Goal: Task Accomplishment & Management: Manage account settings

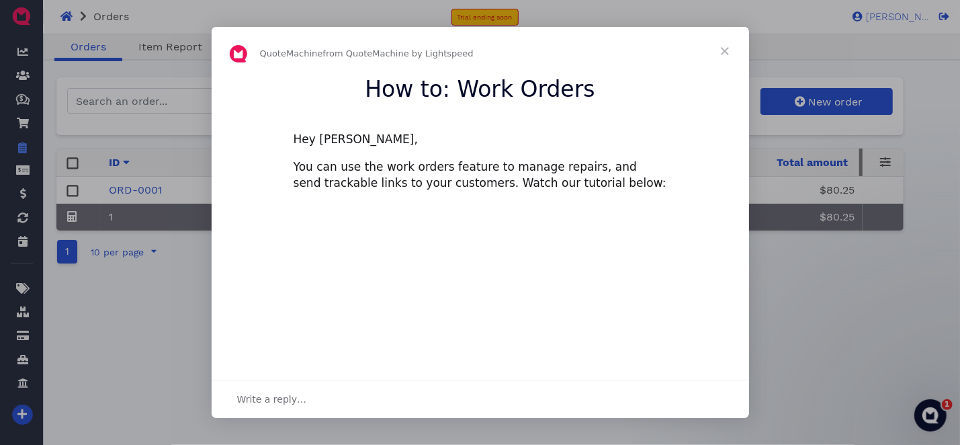
click at [730, 50] on span "Close" at bounding box center [725, 51] width 48 height 48
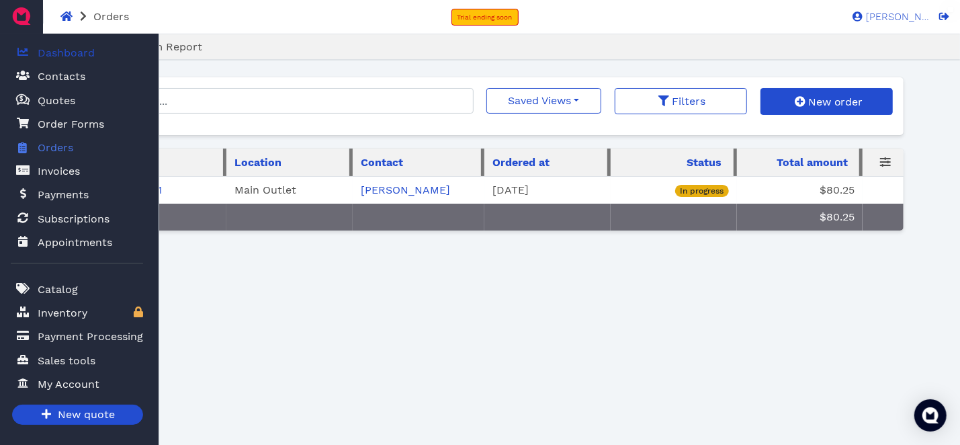
click at [29, 53] on span at bounding box center [22, 52] width 13 height 17
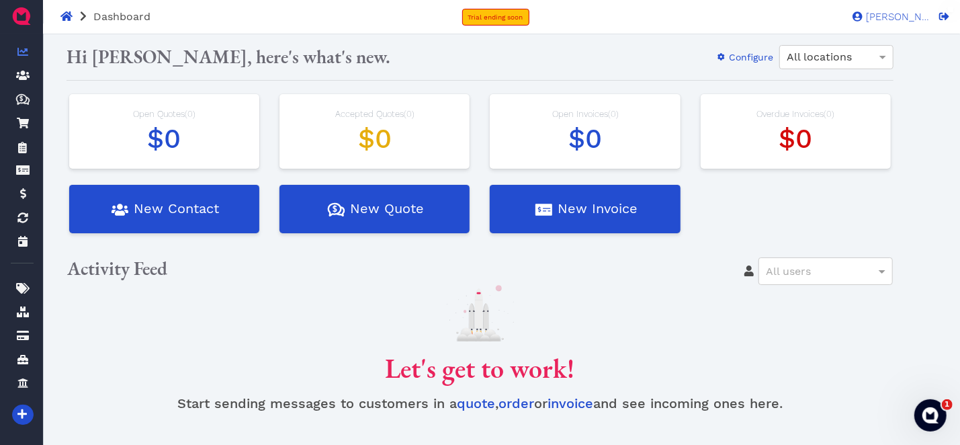
scroll to position [87, 0]
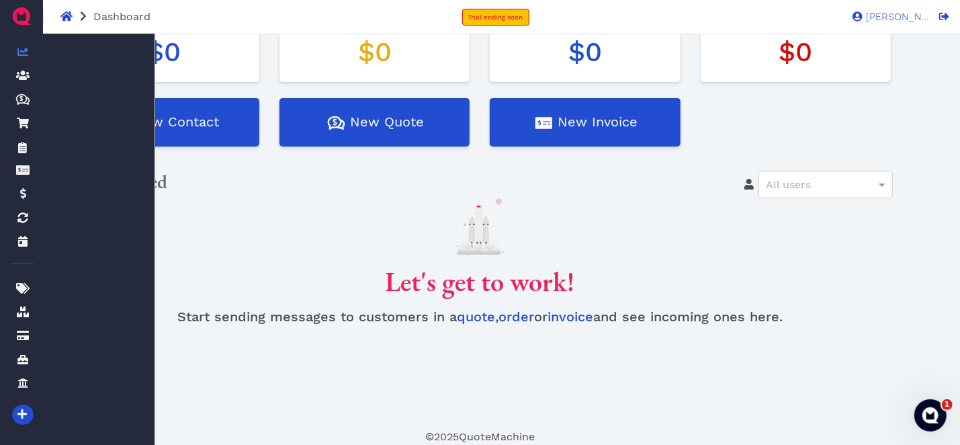
click at [23, 50] on icon at bounding box center [22, 51] width 11 height 11
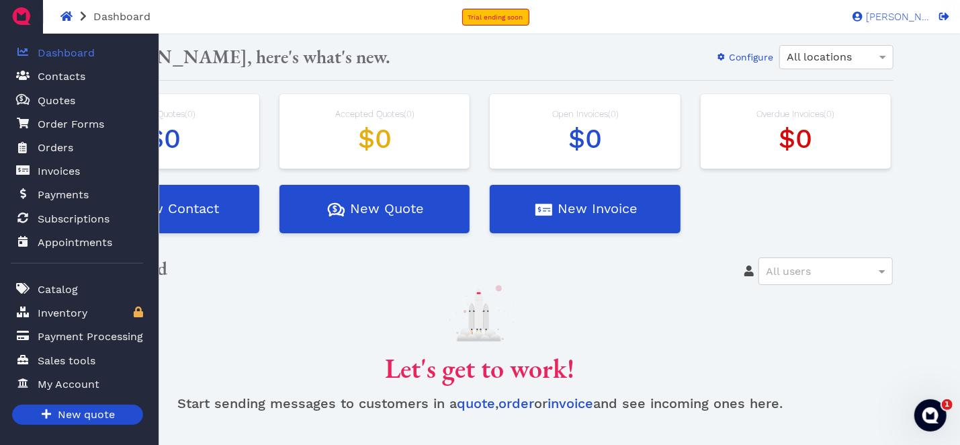
click at [60, 54] on span "Dashboard" at bounding box center [66, 53] width 57 height 16
click at [84, 90] on link "Quotes Created with Sketch. $ Quotes" at bounding box center [77, 101] width 132 height 28
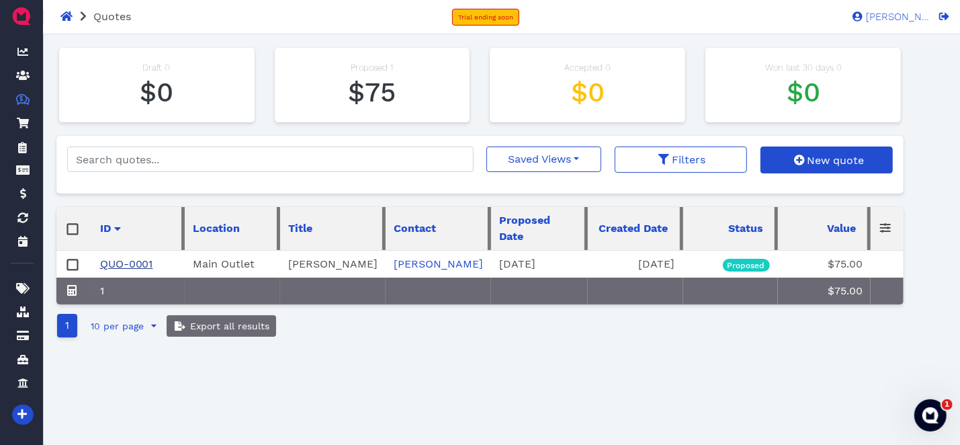
click at [136, 266] on link "QUO-0001" at bounding box center [126, 263] width 53 height 13
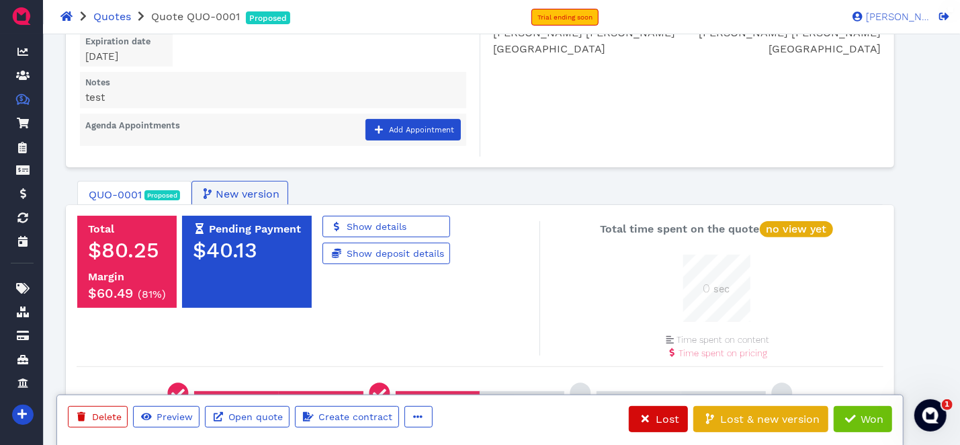
scroll to position [202, 0]
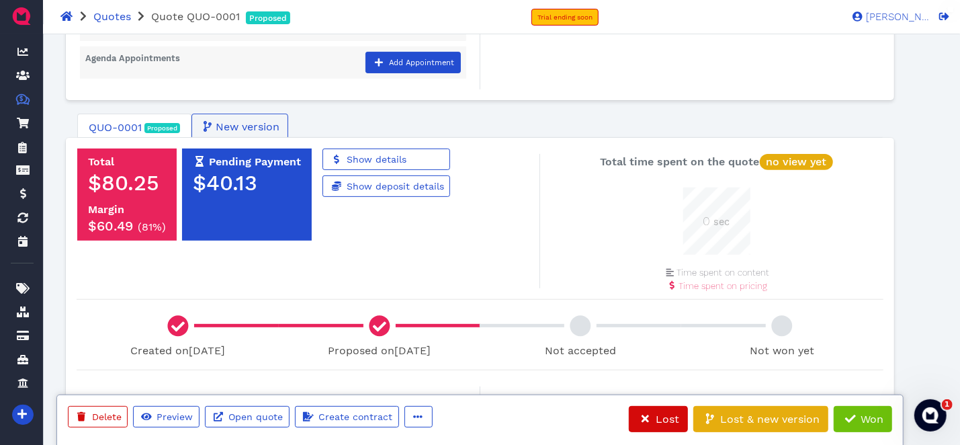
click at [130, 133] on span "QUO-0001" at bounding box center [115, 128] width 53 height 16
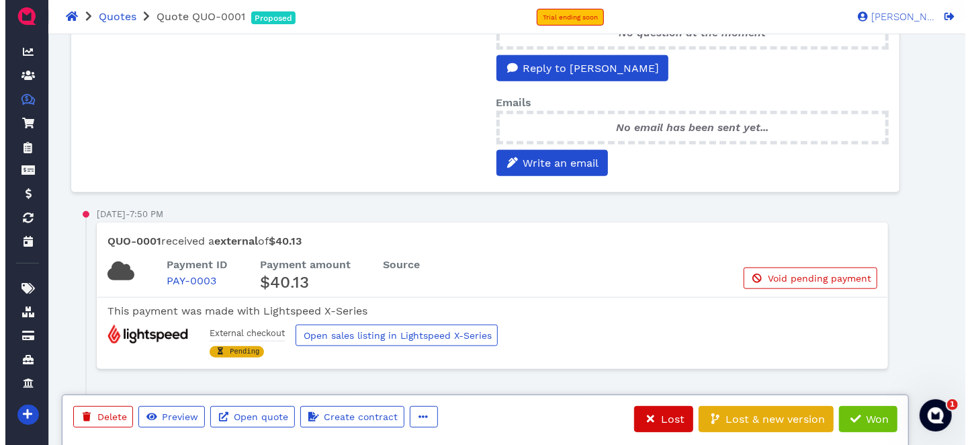
scroll to position [487, 0]
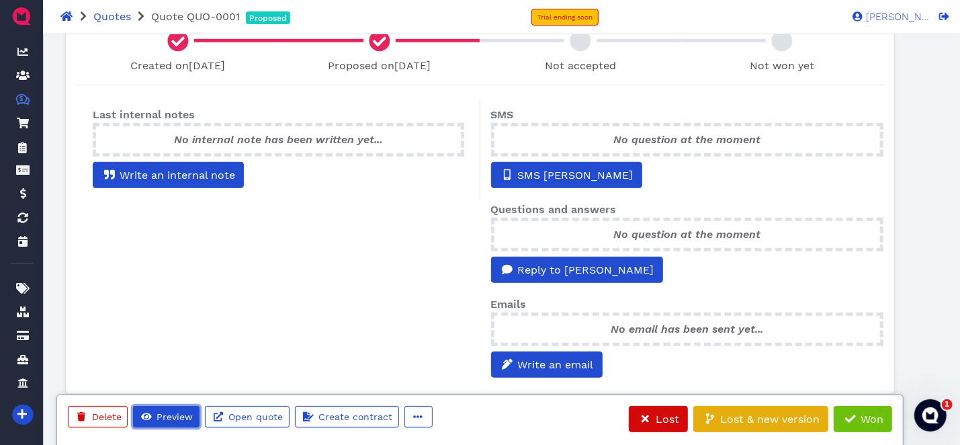
click at [177, 420] on span "Preview" at bounding box center [174, 416] width 38 height 11
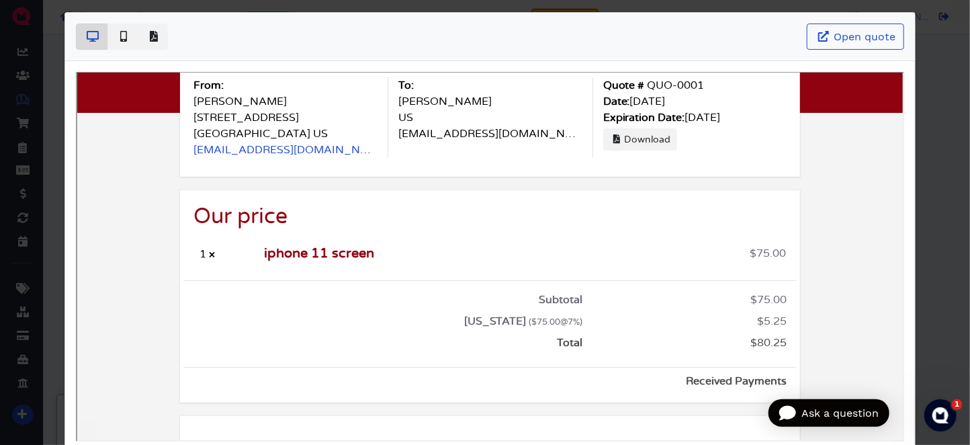
scroll to position [0, 0]
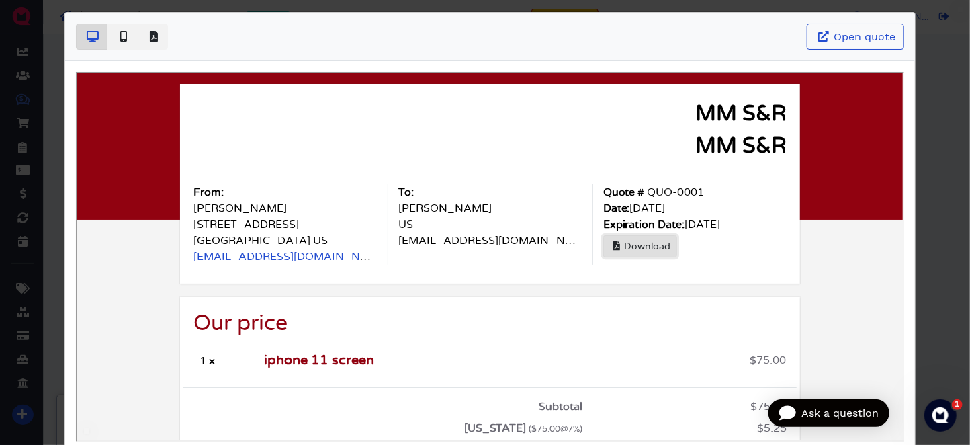
click at [650, 242] on span "Download" at bounding box center [645, 244] width 48 height 9
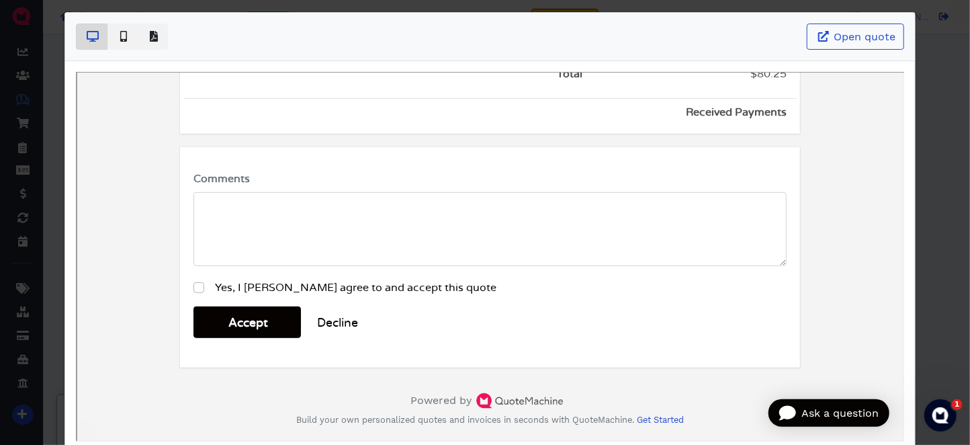
scroll to position [67, 0]
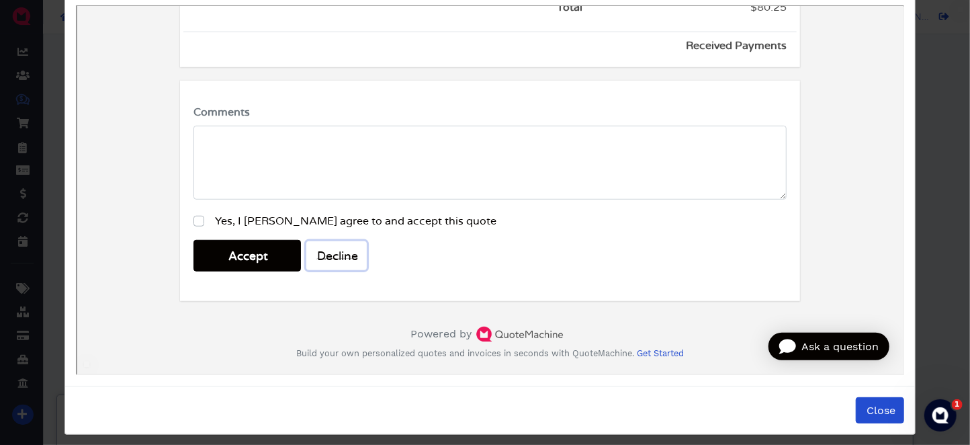
click at [327, 249] on span "Decline" at bounding box center [334, 255] width 43 height 12
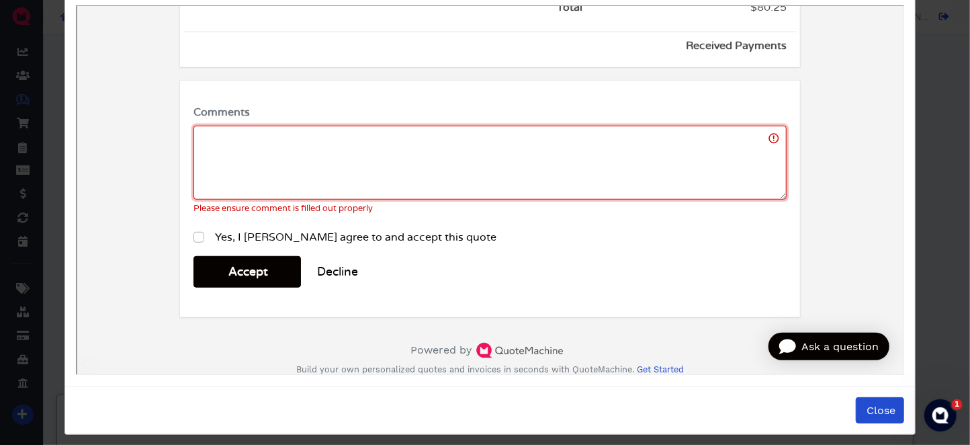
click at [354, 165] on textarea "Comments" at bounding box center [488, 161] width 593 height 74
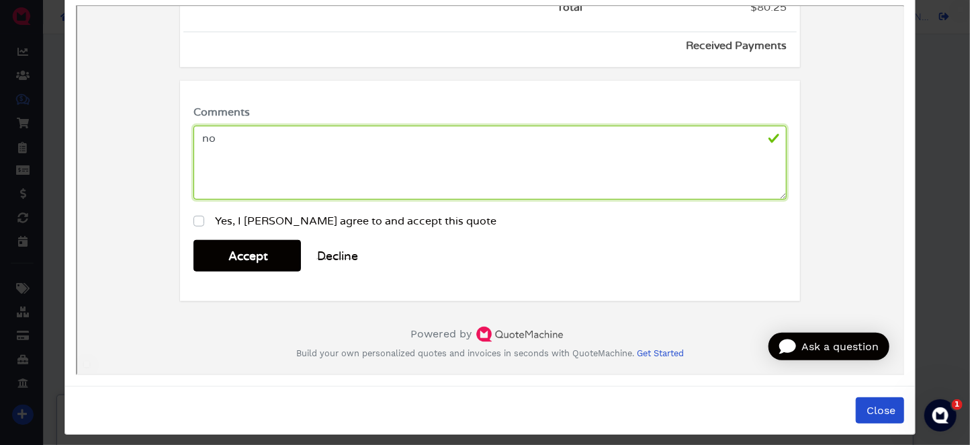
type textarea "no"
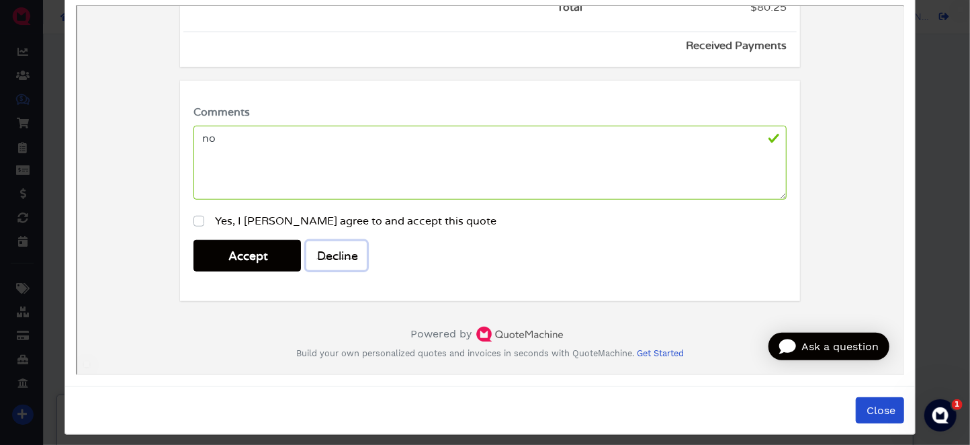
click at [329, 254] on span "Decline" at bounding box center [334, 255] width 43 height 12
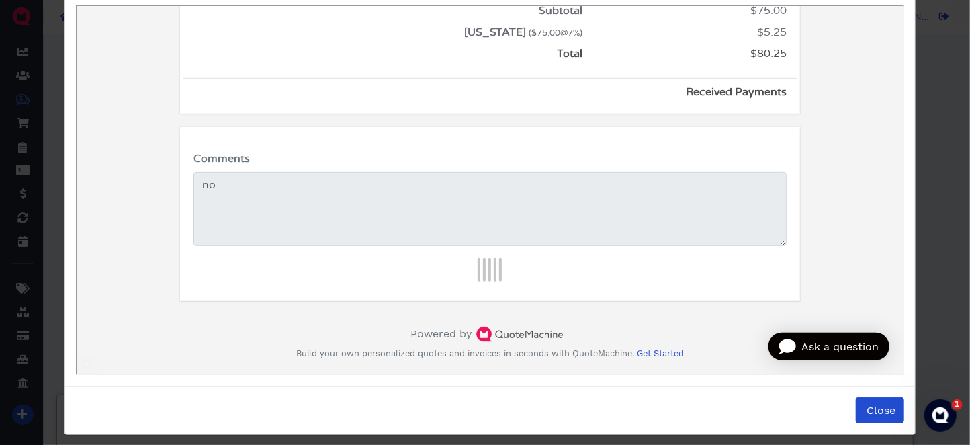
scroll to position [259, 0]
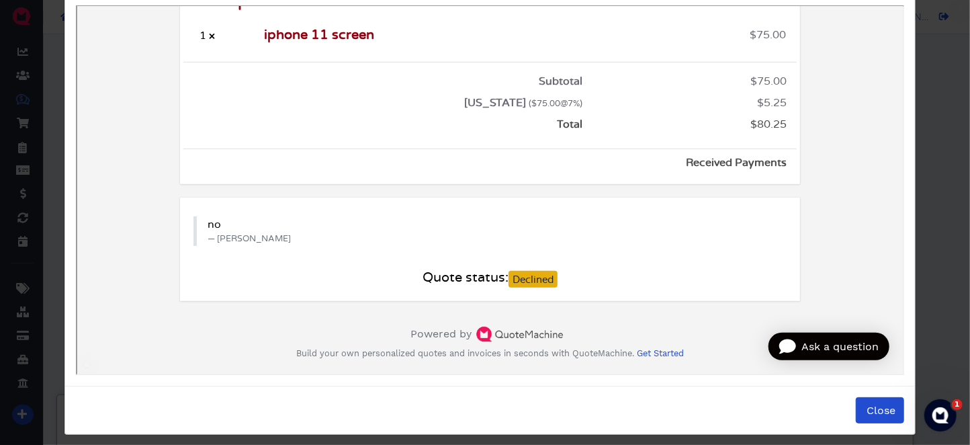
click at [800, 337] on span "Ask a question" at bounding box center [838, 345] width 77 height 16
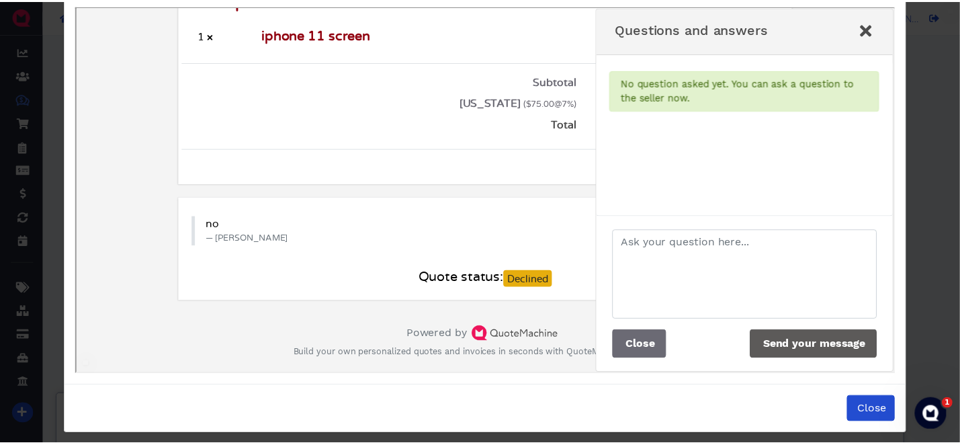
scroll to position [5, 0]
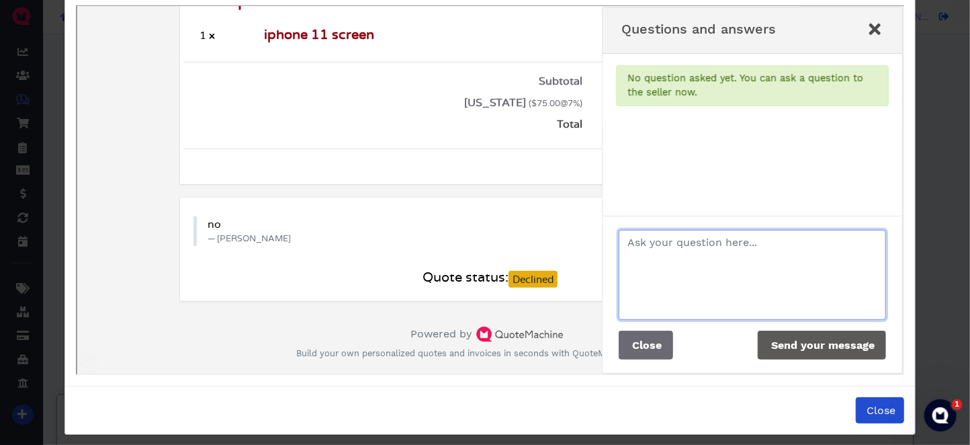
click at [685, 248] on textarea at bounding box center [750, 273] width 267 height 90
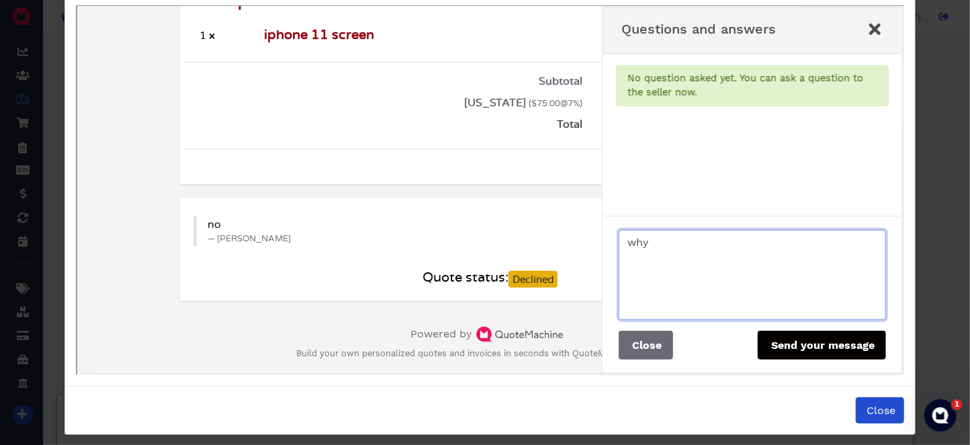
type textarea "why"
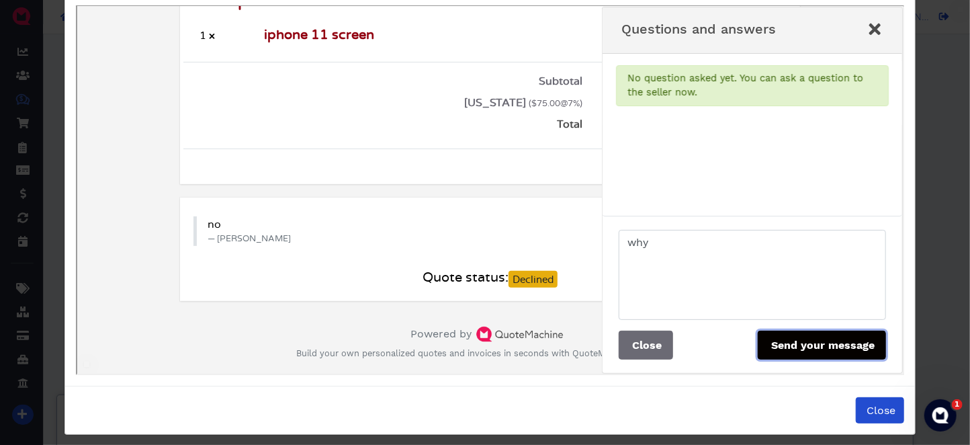
click at [802, 348] on span "Send your message" at bounding box center [820, 343] width 106 height 13
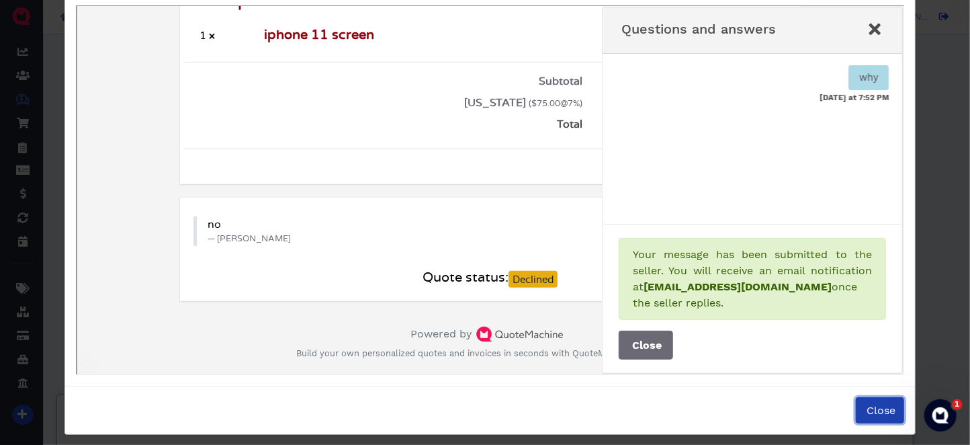
click at [882, 415] on span "Close" at bounding box center [880, 410] width 31 height 13
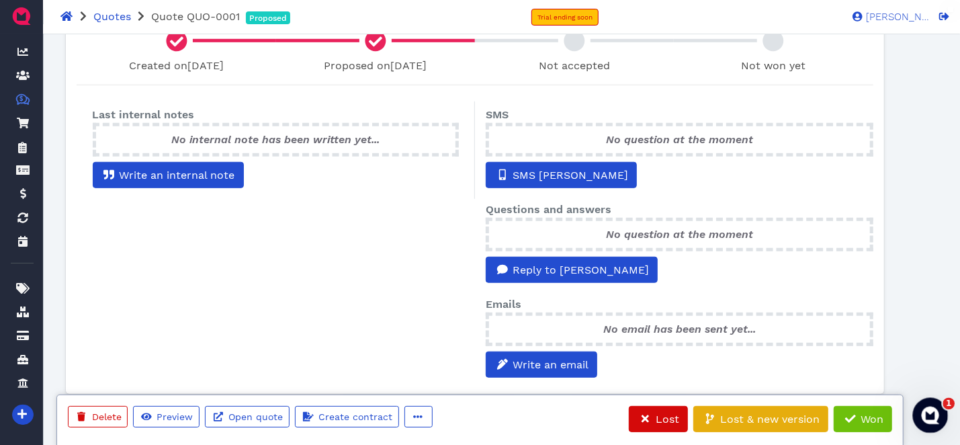
click at [927, 419] on icon "Open Intercom Messenger" at bounding box center [929, 414] width 22 height 22
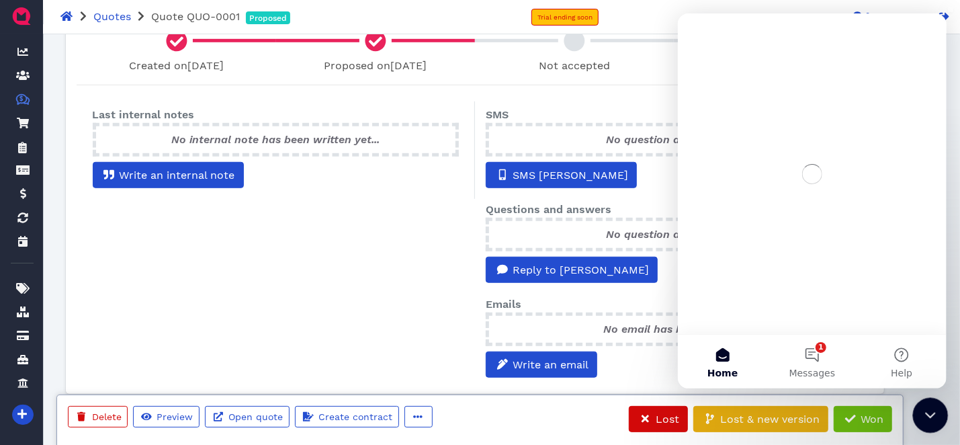
scroll to position [0, 0]
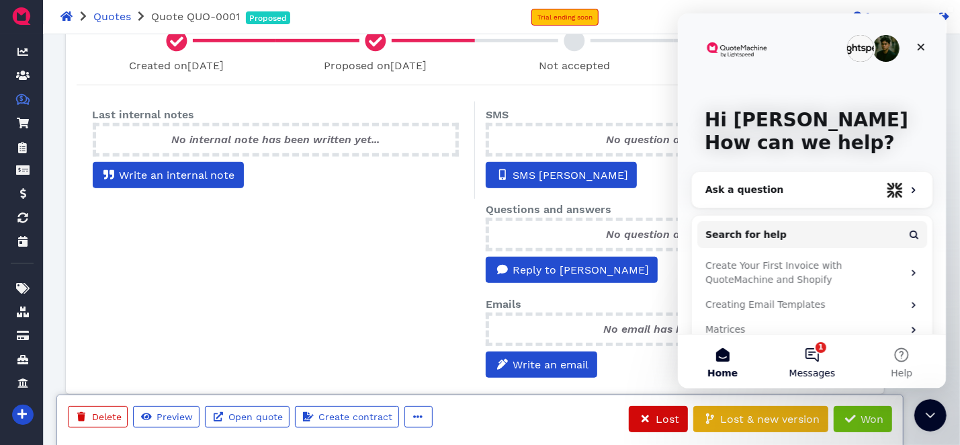
click at [806, 365] on button "1 Messages" at bounding box center [811, 362] width 89 height 54
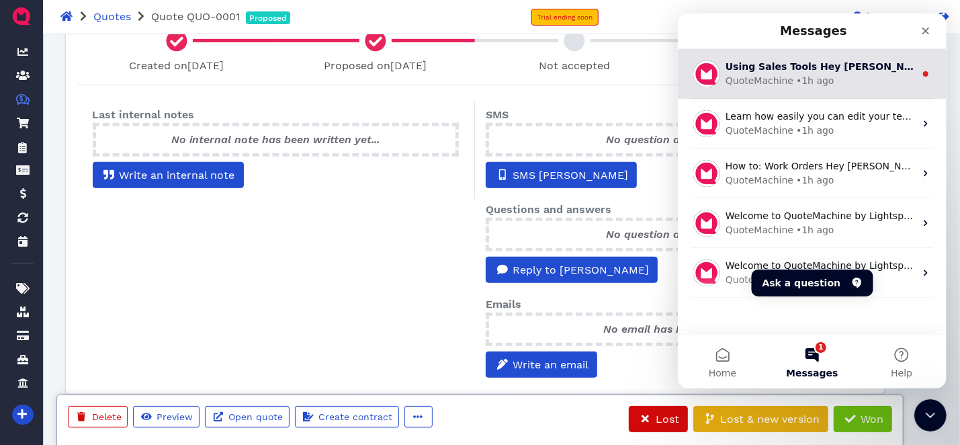
click at [874, 84] on div "QuoteMachine • 1h ago" at bounding box center [820, 81] width 190 height 14
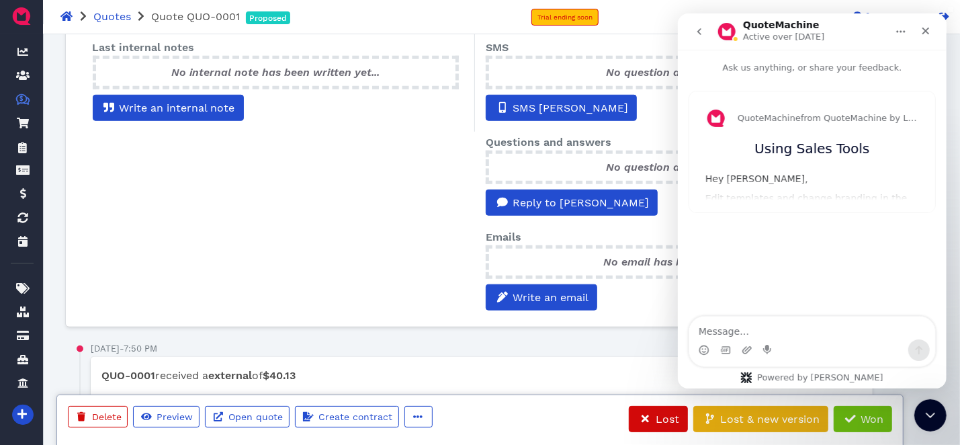
scroll to position [352, 0]
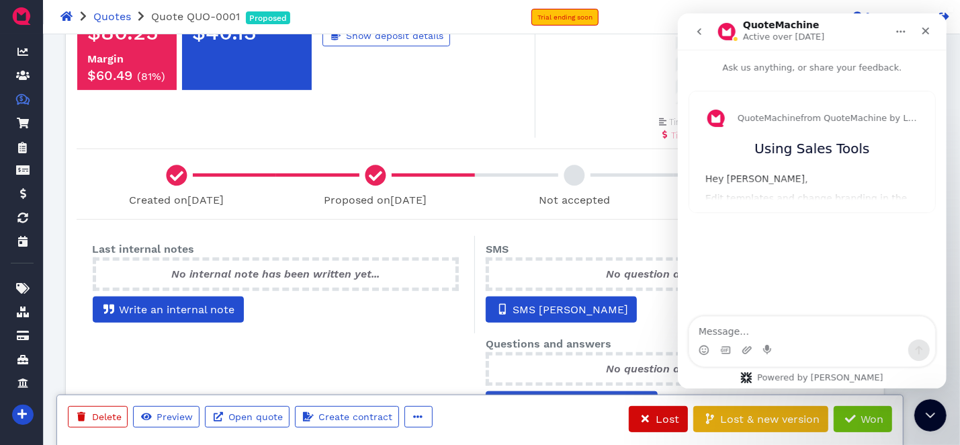
click at [823, 187] on div "QuoteMachine from QuoteMachine by Lightspeed Using Sales Tools Hey [PERSON_NAME…" at bounding box center [812, 151] width 246 height 121
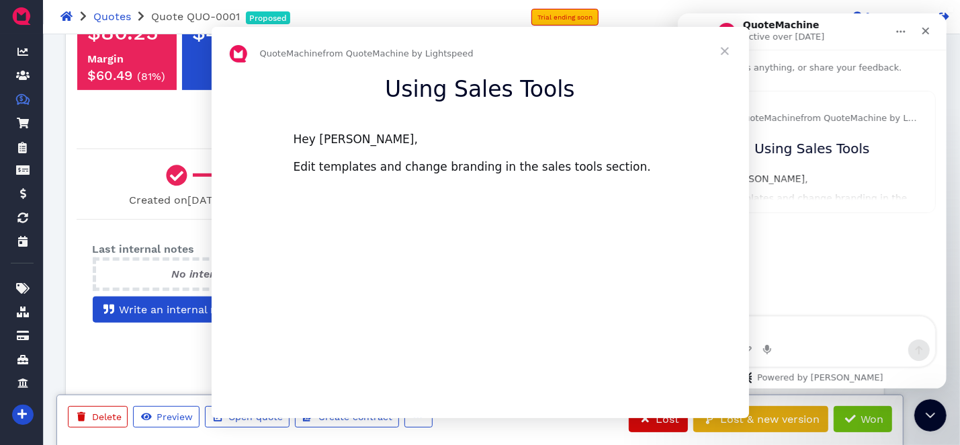
scroll to position [0, 0]
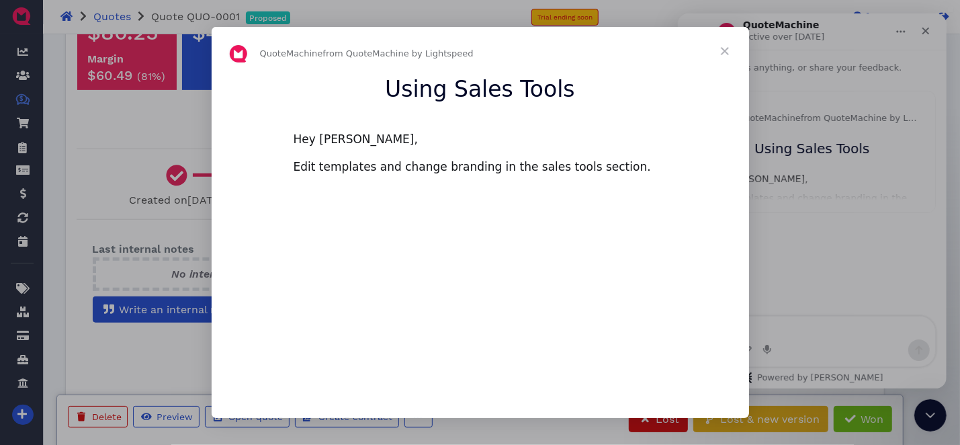
click at [722, 51] on span "Close" at bounding box center [725, 51] width 48 height 48
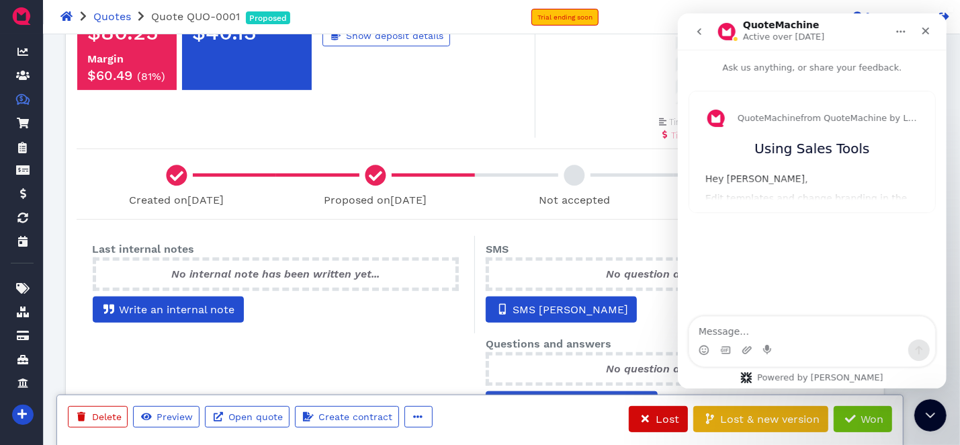
click at [701, 36] on icon "go back" at bounding box center [699, 31] width 11 height 11
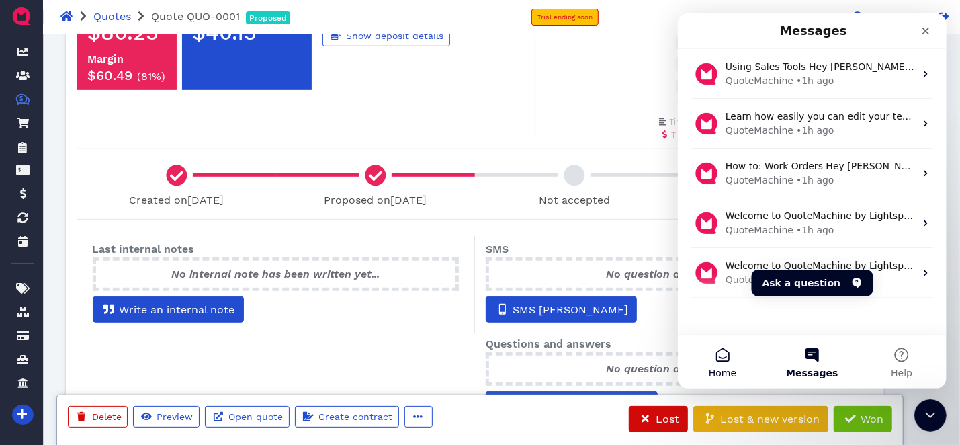
click at [711, 374] on span "Home" at bounding box center [722, 372] width 28 height 9
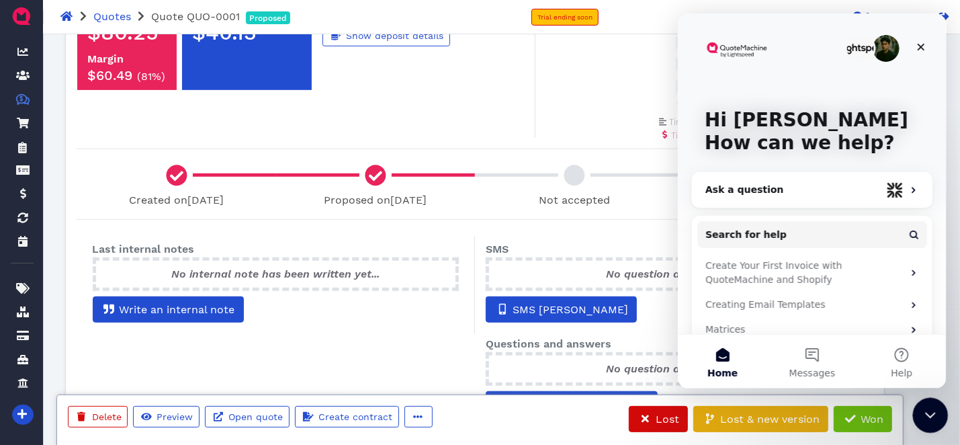
click at [941, 414] on div "Close Intercom Messenger" at bounding box center [929, 413] width 32 height 32
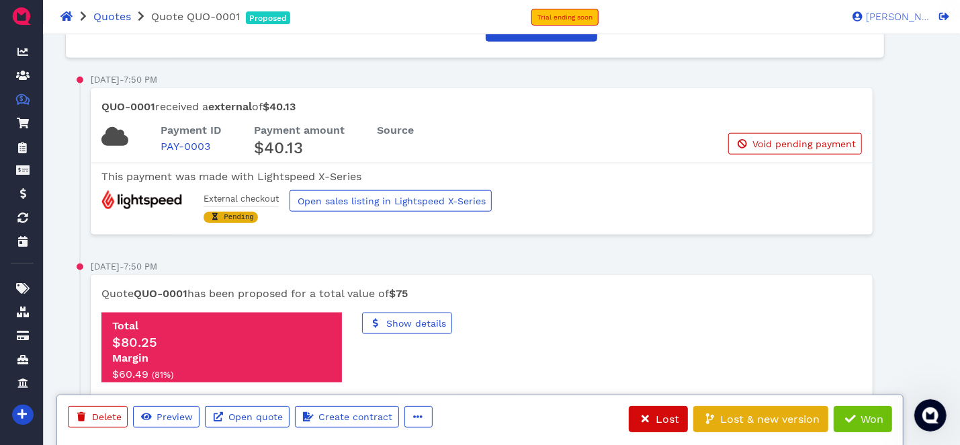
scroll to position [957, 0]
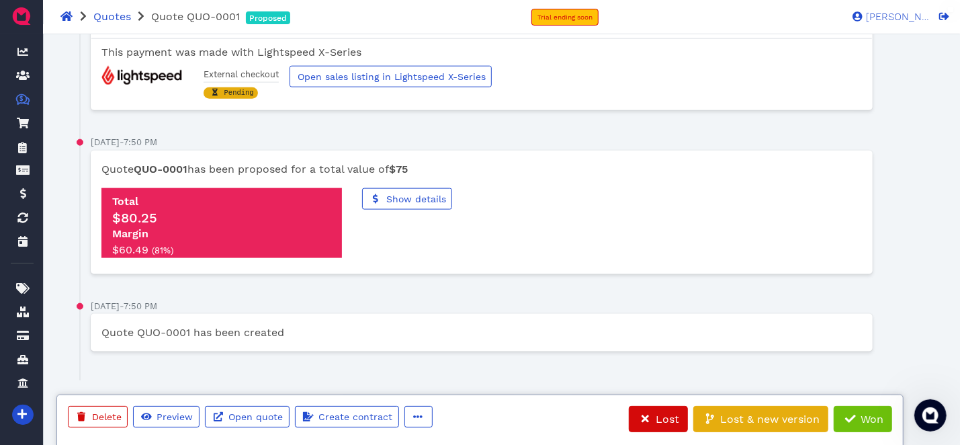
click at [312, 345] on div "Quote QUO-0001 has been created" at bounding box center [482, 333] width 782 height 38
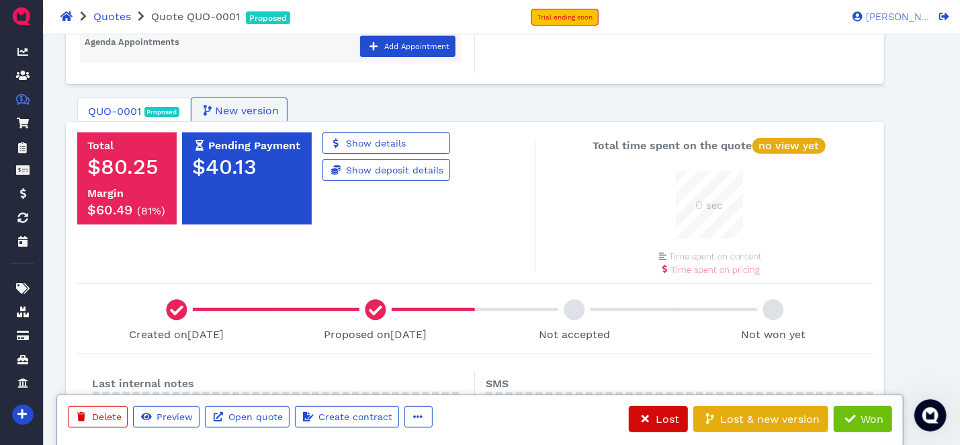
scroll to position [0, 0]
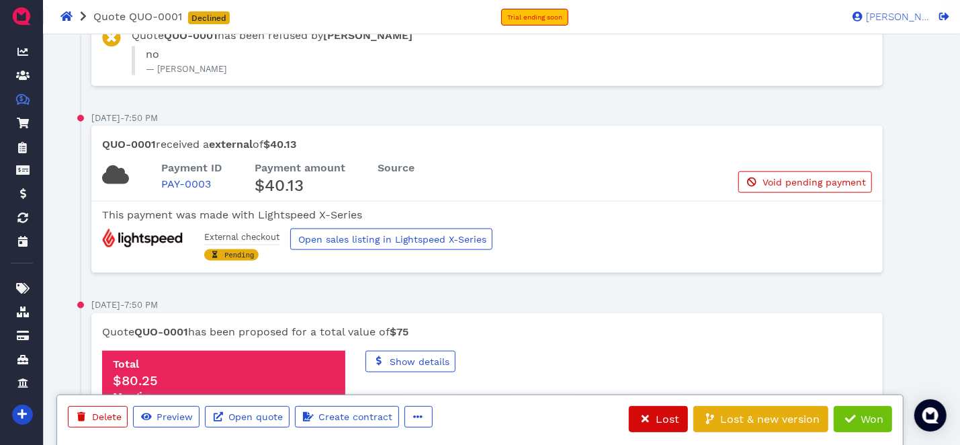
scroll to position [1008, 0]
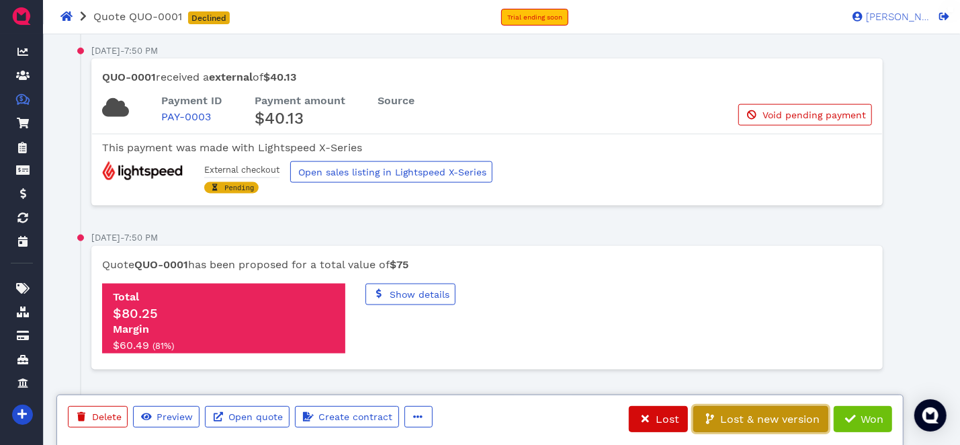
click at [798, 427] on button "Lost & new version" at bounding box center [761, 419] width 135 height 26
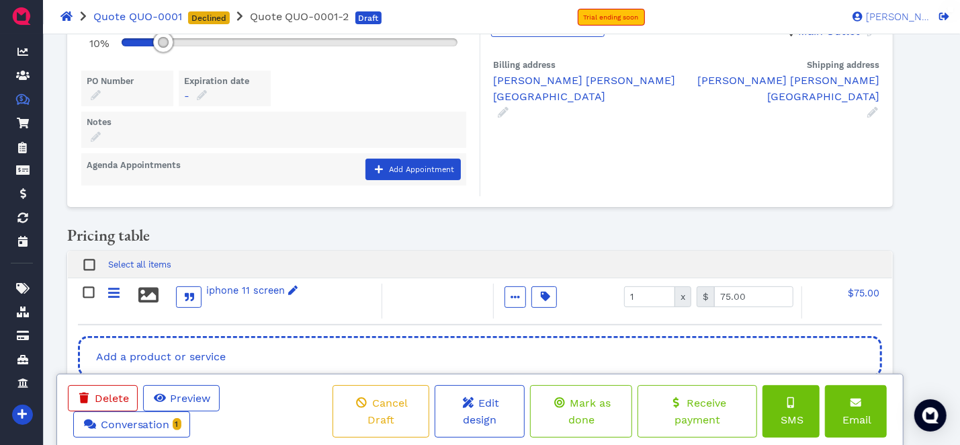
scroll to position [333, 0]
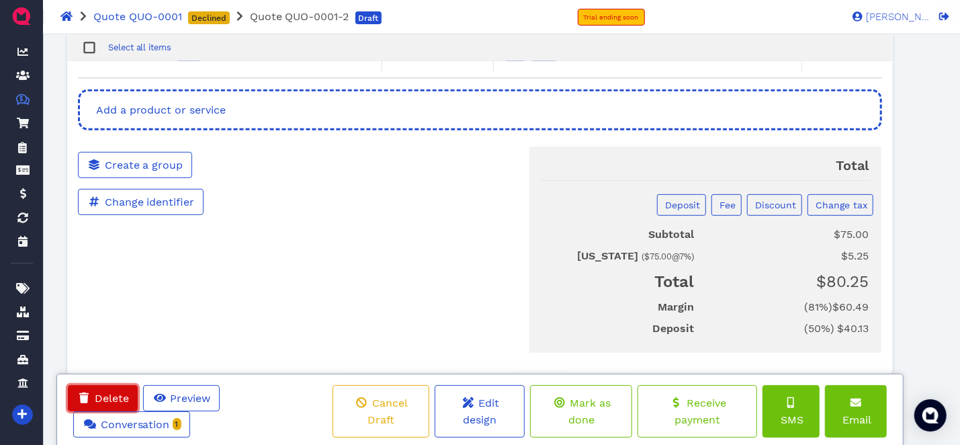
click at [124, 401] on span "Delete" at bounding box center [111, 398] width 36 height 13
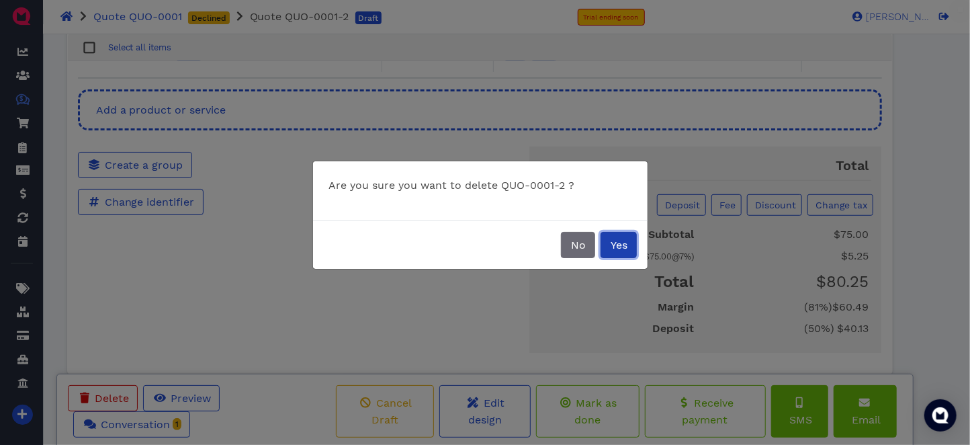
click at [613, 242] on span "Yes" at bounding box center [619, 245] width 19 height 13
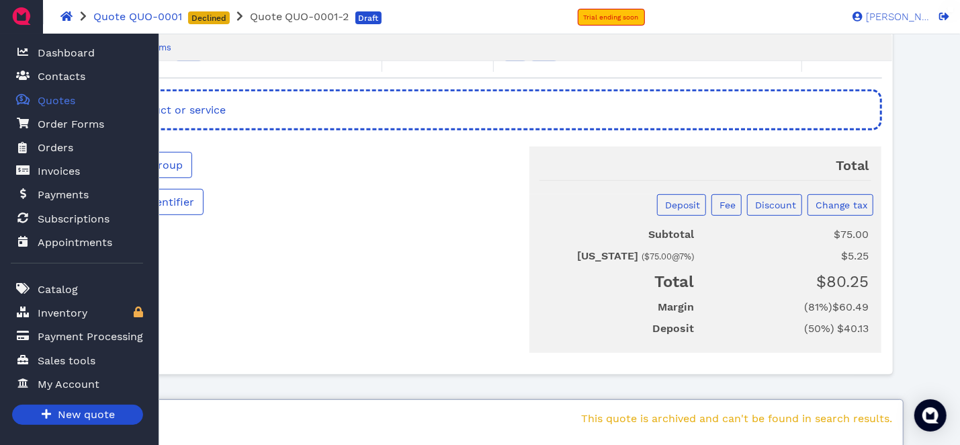
click at [52, 99] on span "Quotes" at bounding box center [57, 101] width 38 height 16
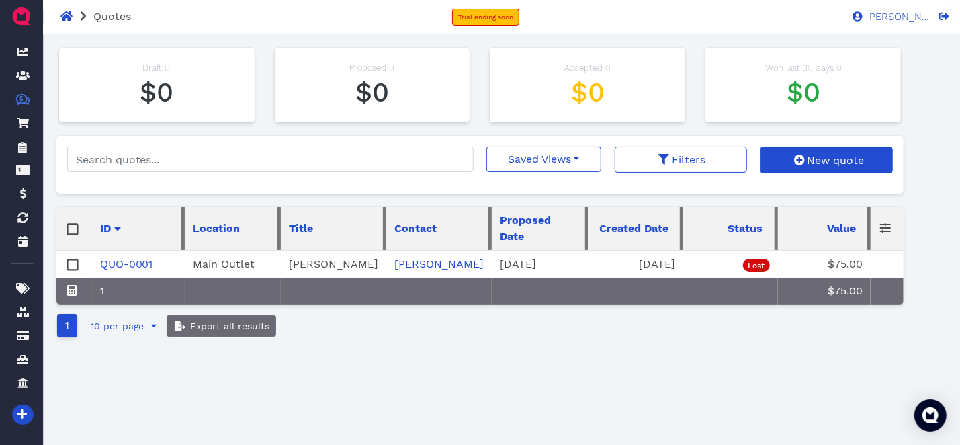
click at [71, 270] on rect at bounding box center [72, 265] width 10 height 10
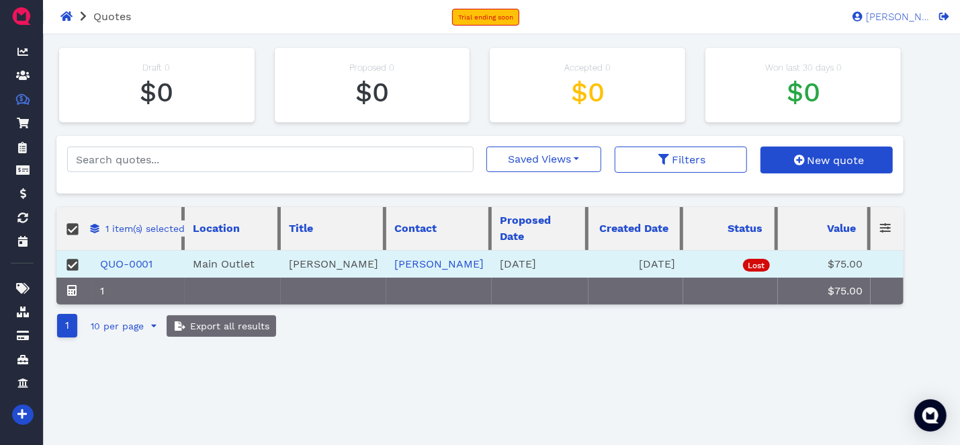
click at [886, 230] on icon at bounding box center [885, 227] width 11 height 11
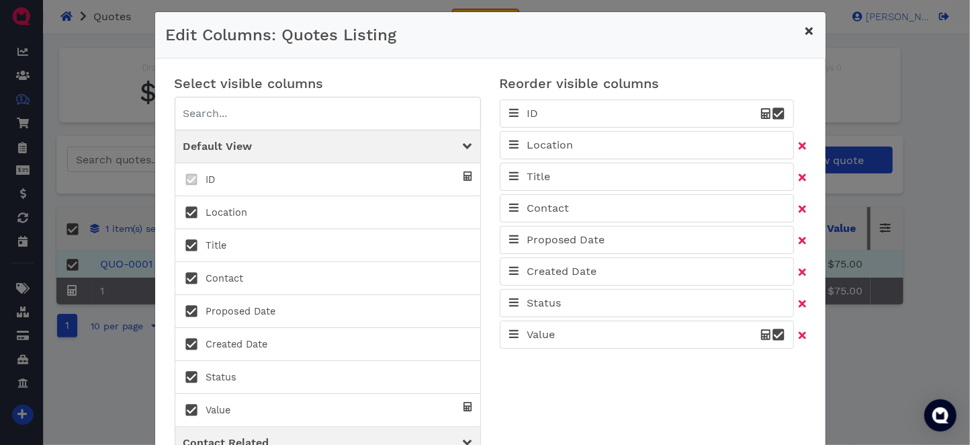
click at [806, 31] on span "×" at bounding box center [810, 31] width 10 height 19
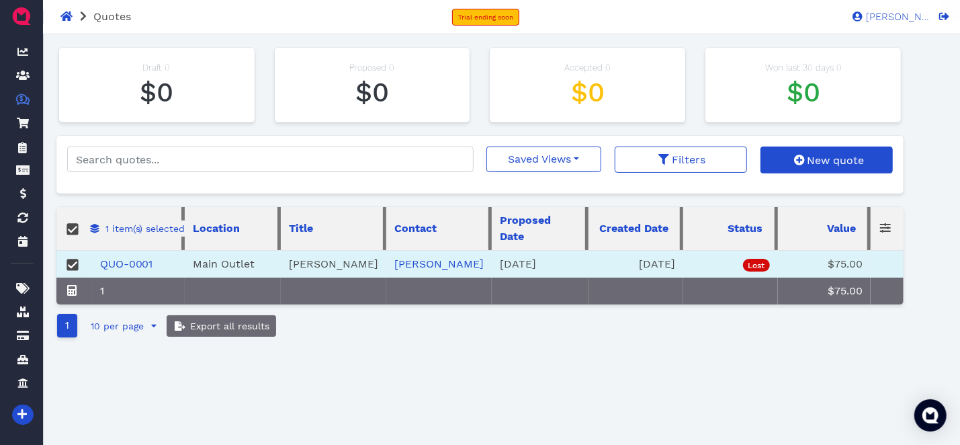
click at [69, 226] on rect at bounding box center [72, 229] width 10 height 10
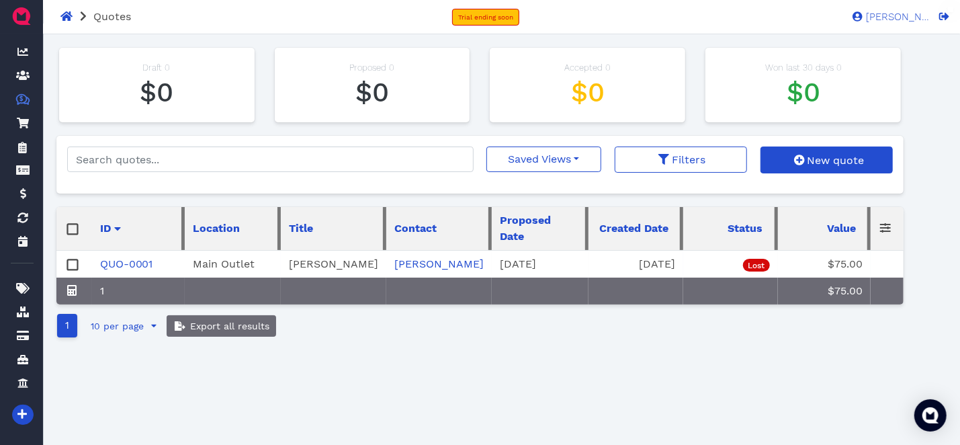
click at [75, 230] on rect at bounding box center [72, 229] width 10 height 10
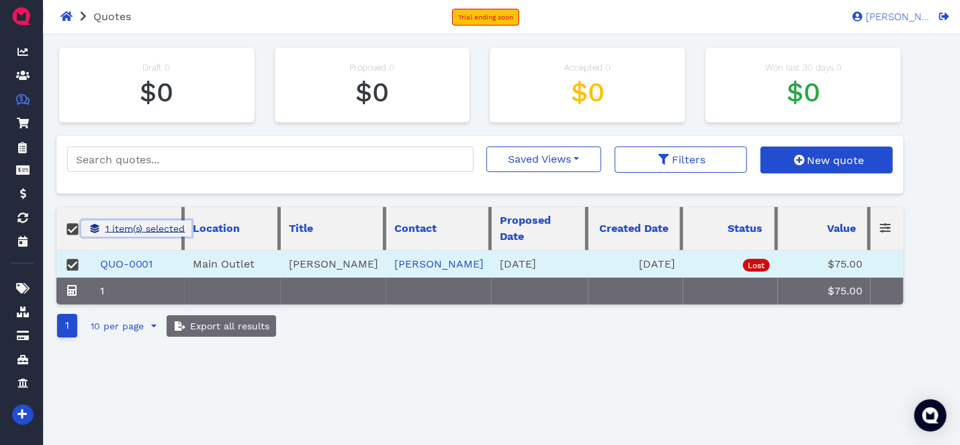
click at [136, 232] on span "1 item(s) selected" at bounding box center [144, 228] width 82 height 11
click at [147, 251] on span "Delete" at bounding box center [134, 253] width 34 height 13
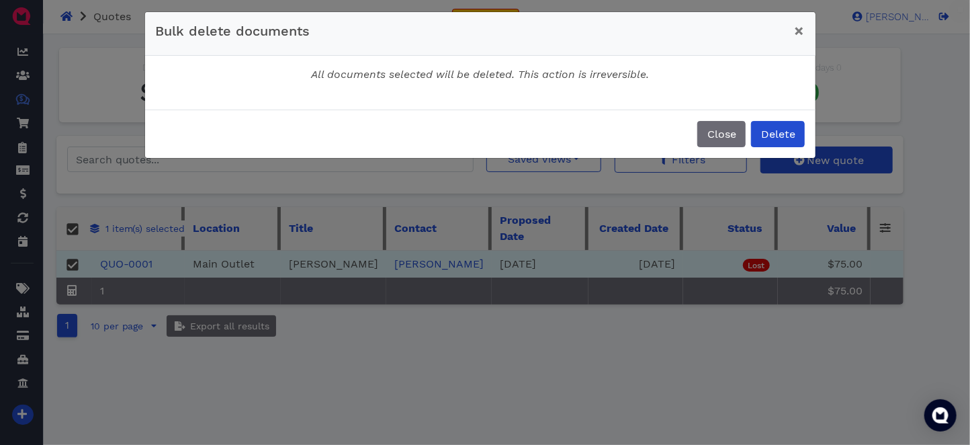
click at [808, 141] on div "Close Delete" at bounding box center [480, 134] width 671 height 48
click at [798, 140] on button "Delete" at bounding box center [778, 134] width 54 height 26
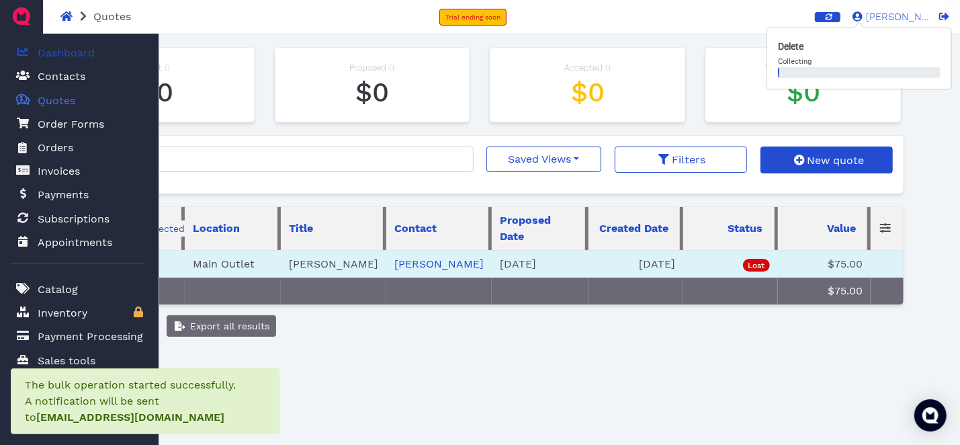
click at [65, 58] on span "Dashboard" at bounding box center [66, 53] width 57 height 16
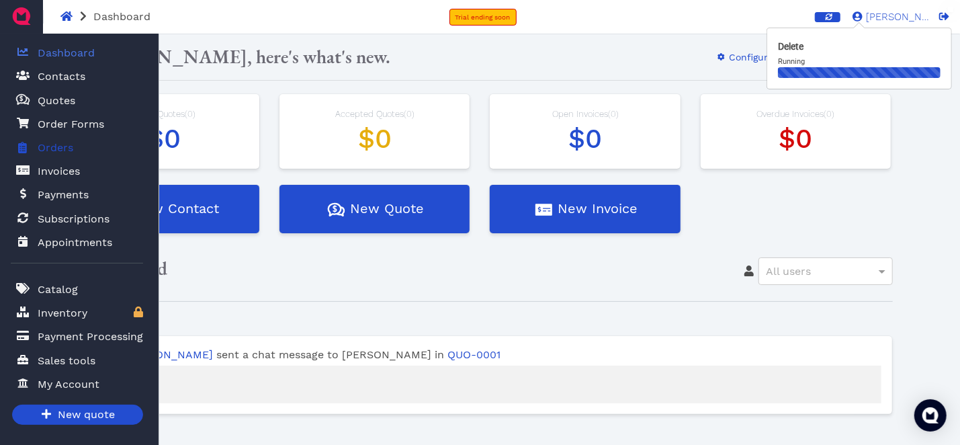
click at [50, 144] on span "Orders" at bounding box center [56, 148] width 36 height 16
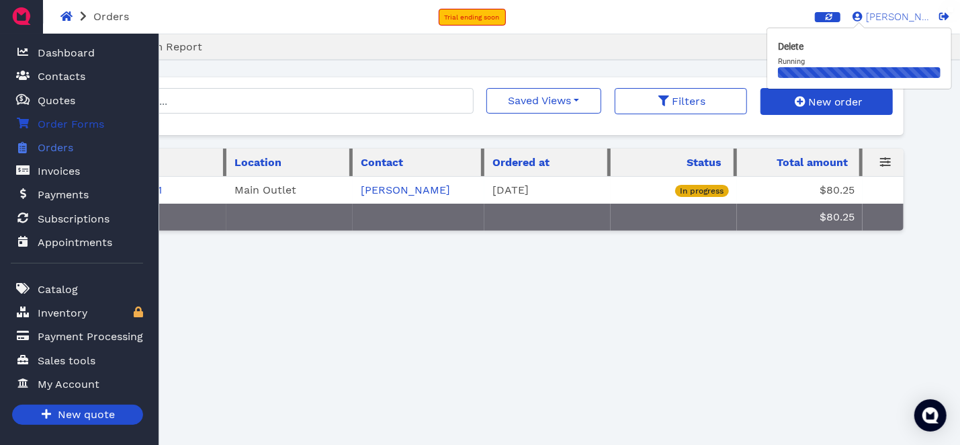
click at [54, 126] on span "Order Forms" at bounding box center [71, 124] width 67 height 16
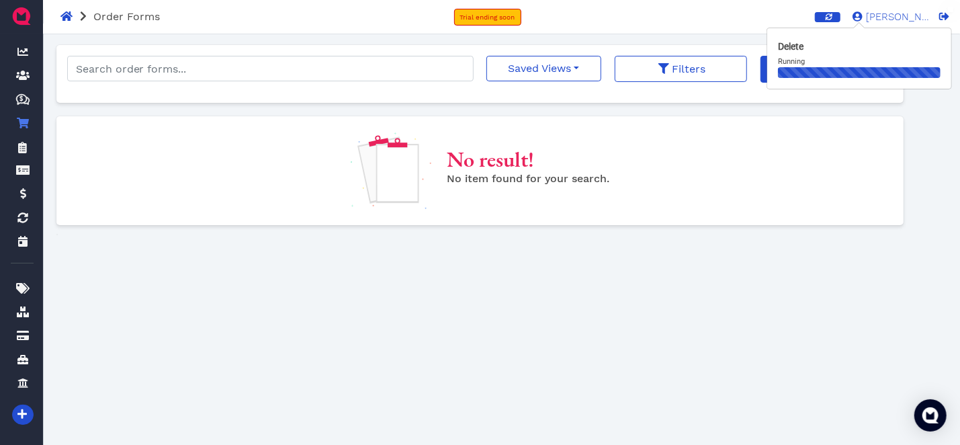
click at [507, 175] on span "No item found for your search." at bounding box center [529, 178] width 163 height 13
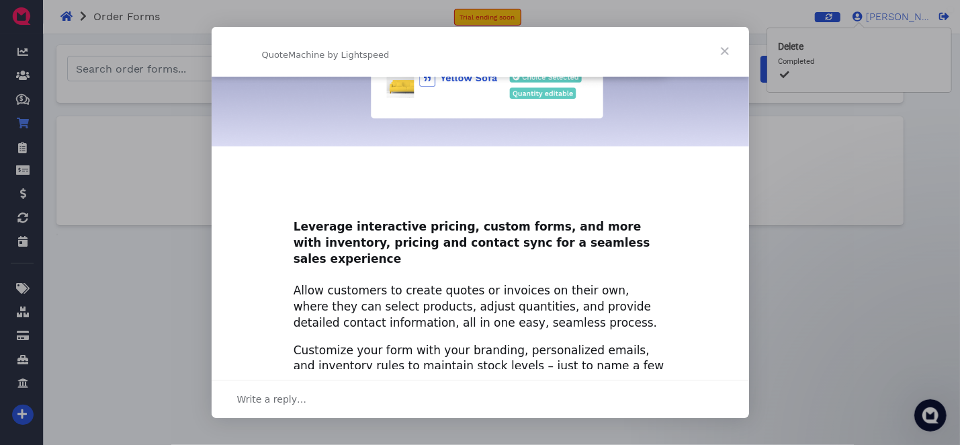
scroll to position [718, 0]
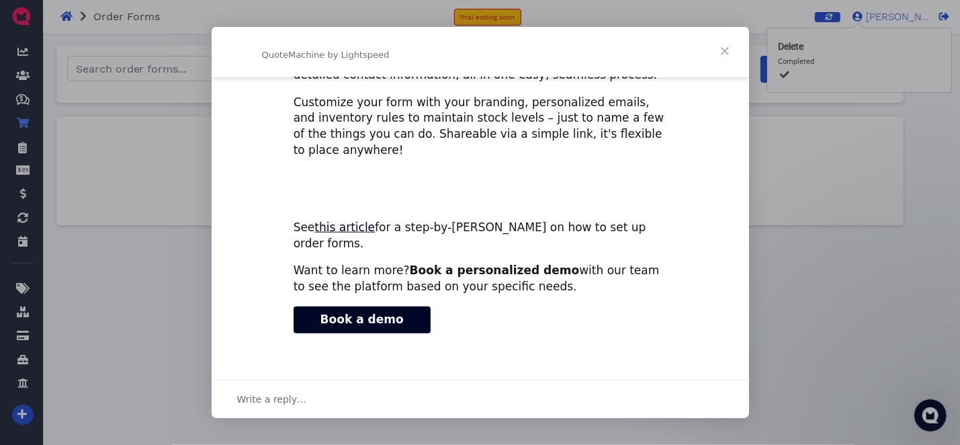
click at [878, 309] on div "Intercom messenger" at bounding box center [480, 222] width 960 height 445
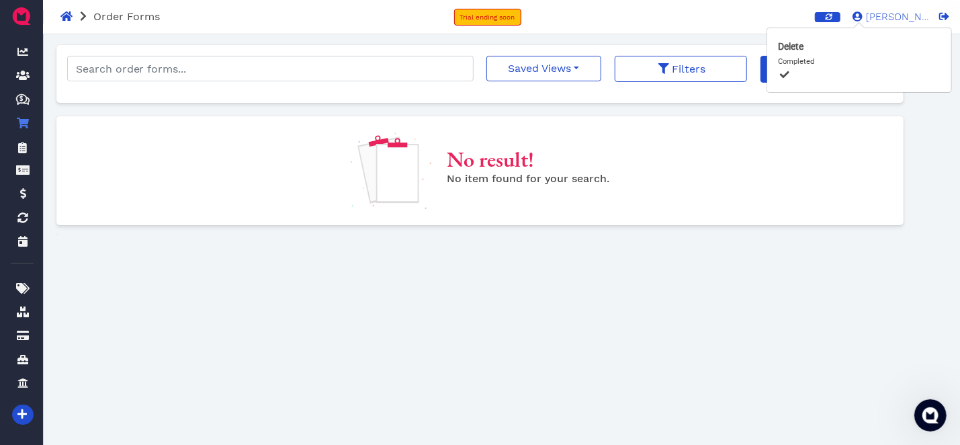
drag, startPoint x: 932, startPoint y: 220, endPoint x: 918, endPoint y: 199, distance: 25.7
click at [932, 220] on div "Luis M. Dashboard Contacts Quotes Created with Sketch. $ Quotes Order Forms Ord…" at bounding box center [480, 282] width 960 height 497
click at [835, 13] on span "button" at bounding box center [827, 16] width 13 height 7
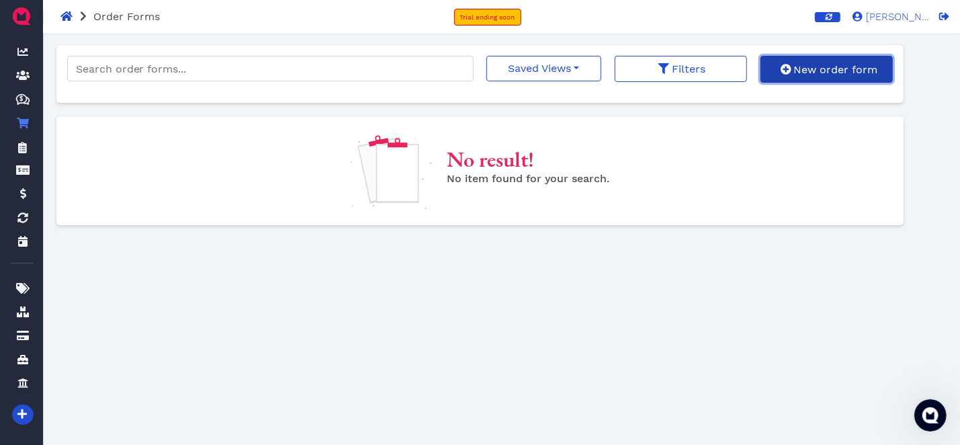
click at [847, 56] on button "New order form" at bounding box center [827, 69] width 132 height 27
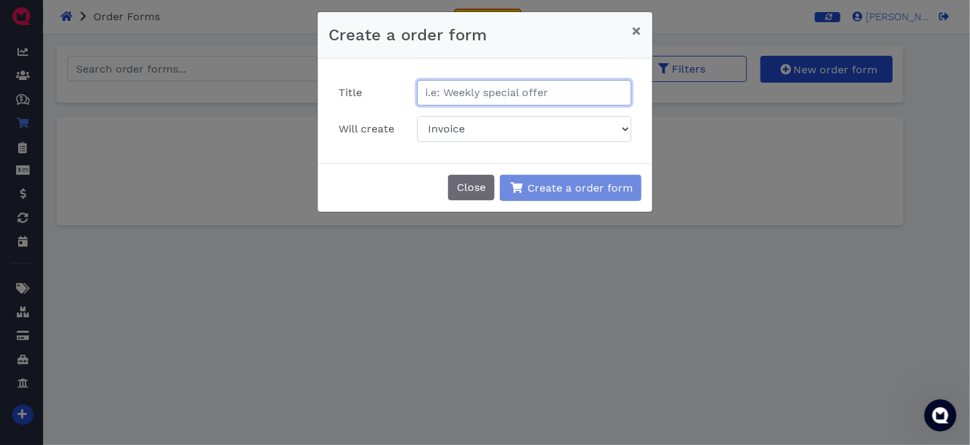
click at [494, 87] on input "text" at bounding box center [524, 93] width 215 height 26
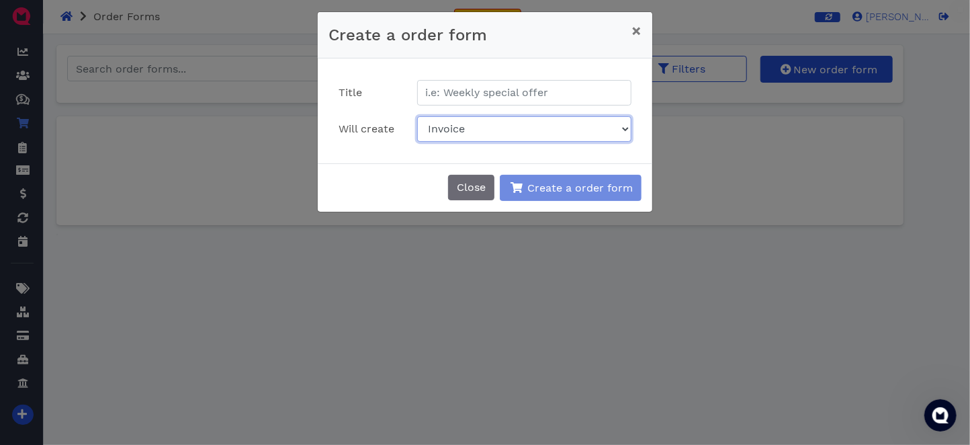
drag, startPoint x: 481, startPoint y: 132, endPoint x: 487, endPoint y: 138, distance: 8.6
click at [481, 132] on select "Invoice Quote Credit memo (deposit)" at bounding box center [524, 129] width 215 height 26
click at [386, 177] on div "Close Create a order form" at bounding box center [485, 187] width 335 height 48
click at [482, 181] on button "Close" at bounding box center [471, 188] width 46 height 26
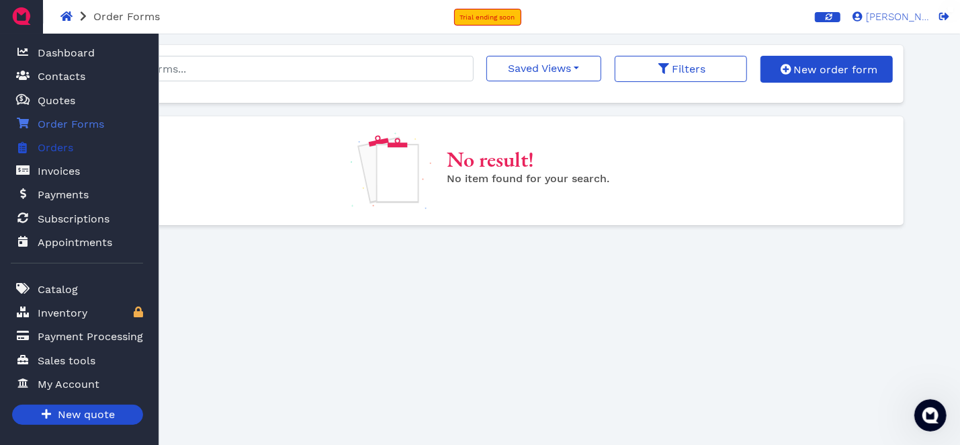
click at [44, 148] on span "Orders" at bounding box center [56, 148] width 36 height 16
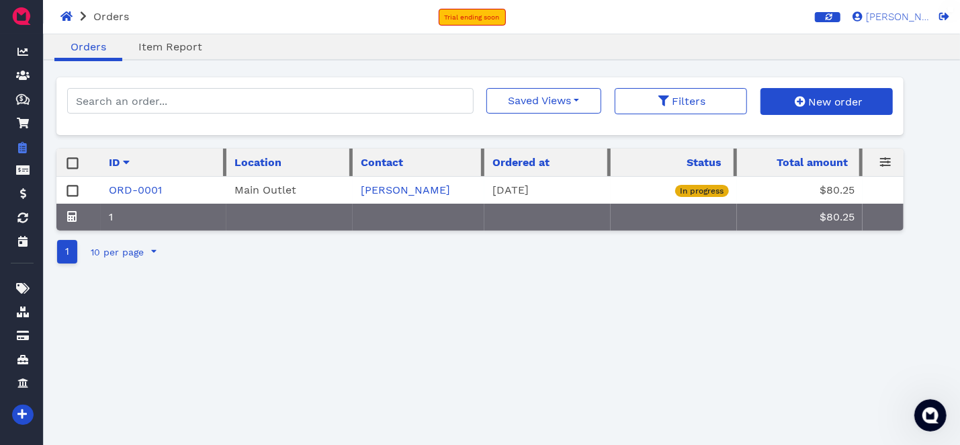
drag, startPoint x: 476, startPoint y: 347, endPoint x: 204, endPoint y: 206, distance: 307.2
click at [462, 338] on div "Oops! × Orders Item Report Saved Views No saved filters Filters New order ID Lo…" at bounding box center [480, 312] width 848 height 470
click at [73, 189] on rect at bounding box center [72, 191] width 10 height 10
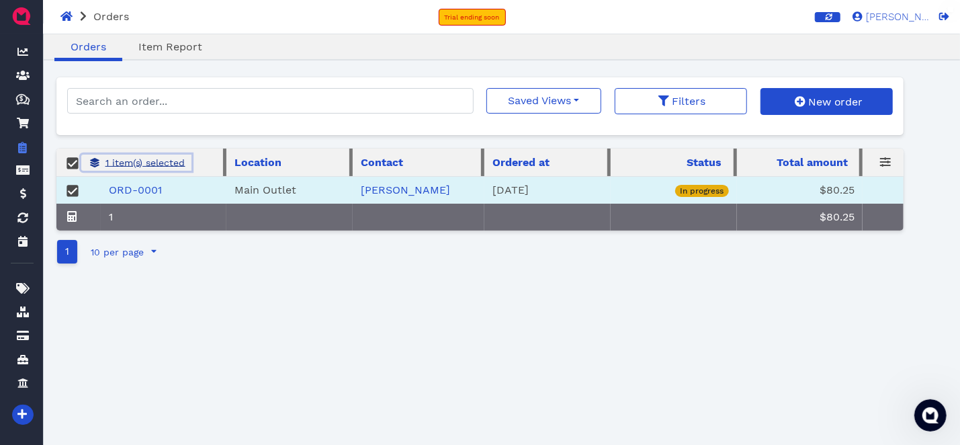
click at [138, 169] on button "1 item(s) selected" at bounding box center [136, 163] width 110 height 16
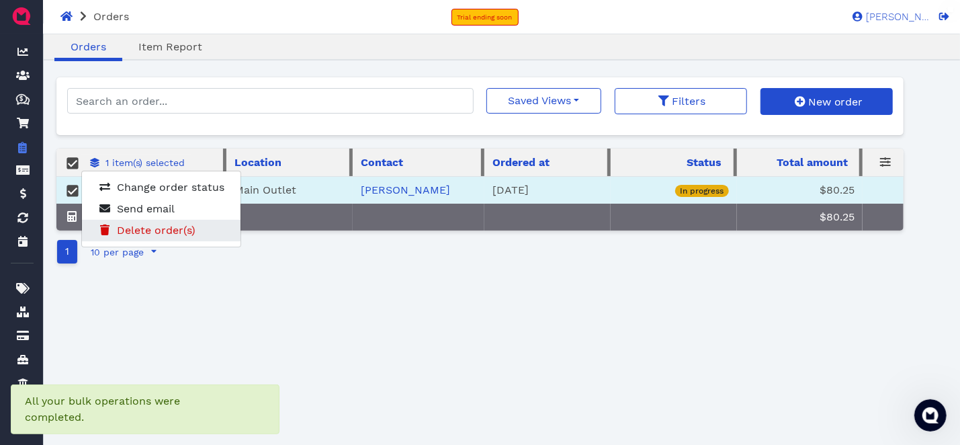
click at [175, 232] on span "Delete order(s)" at bounding box center [156, 230] width 79 height 13
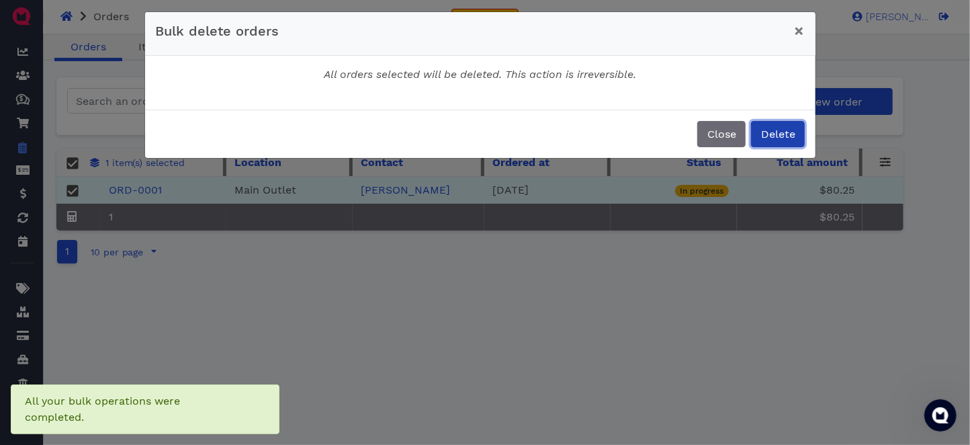
click at [783, 136] on span "Delete" at bounding box center [778, 134] width 36 height 13
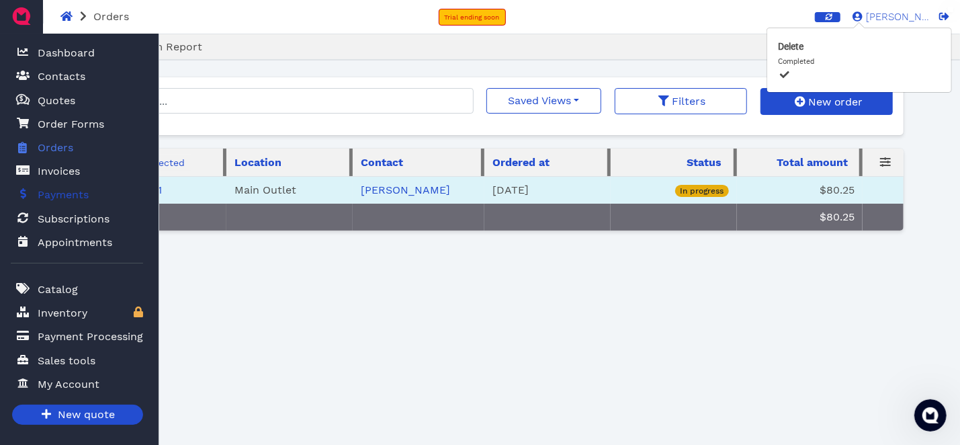
click at [82, 196] on span "Payments" at bounding box center [63, 195] width 51 height 16
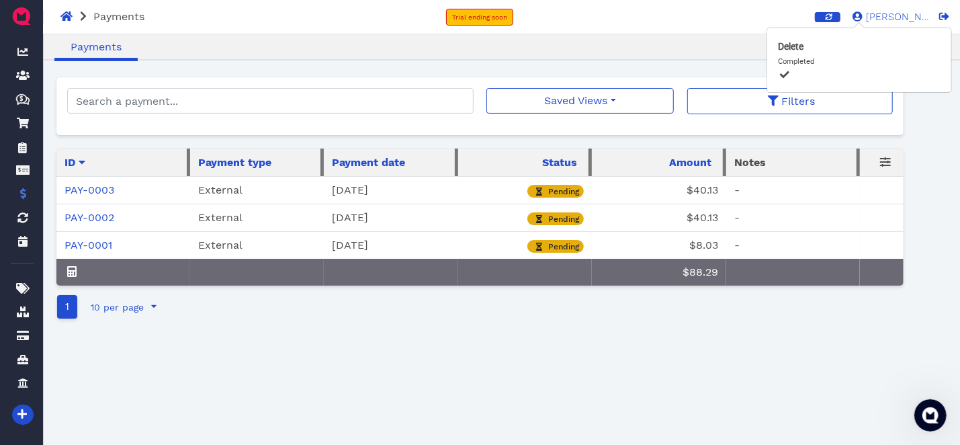
click at [83, 165] on icon at bounding box center [82, 162] width 7 height 11
click at [77, 163] on div "ID" at bounding box center [124, 162] width 118 height 17
click at [84, 164] on icon at bounding box center [82, 162] width 7 height 11
click at [72, 160] on span "ID" at bounding box center [70, 163] width 11 height 16
click at [100, 188] on link "PAY-0003" at bounding box center [90, 189] width 50 height 13
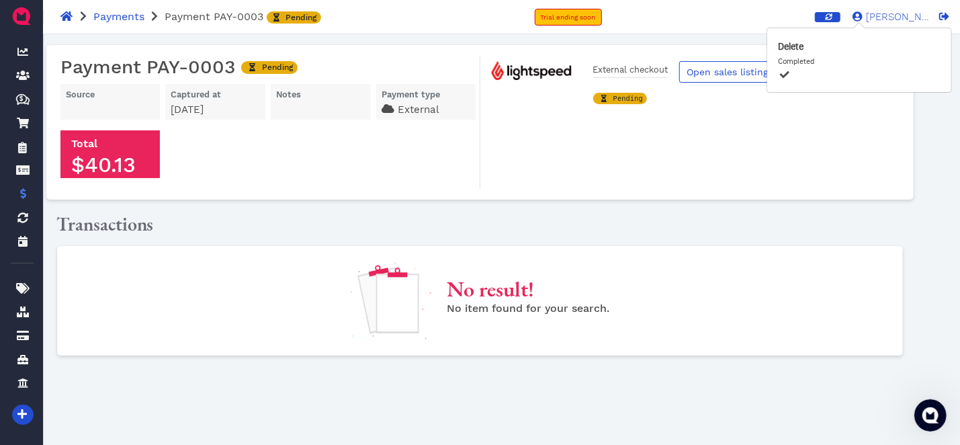
click at [876, 93] on body "Payments Payment PAY-0003 Pending Trial ending soon Luis M. LM Luis M. Dashboar…" at bounding box center [480, 282] width 960 height 497
click at [792, 132] on div "External checkout Pending Open sales listing in Lightspeed X-Series" at bounding box center [692, 122] width 423 height 133
drag, startPoint x: 735, startPoint y: 57, endPoint x: 727, endPoint y: 70, distance: 15.1
click at [734, 58] on div "External checkout Pending Open sales listing in Lightspeed X-Series" at bounding box center [692, 122] width 423 height 133
click at [727, 70] on span "Open sales listing in Lightspeed X-Series" at bounding box center [781, 72] width 190 height 11
